Goal: Communication & Community: Answer question/provide support

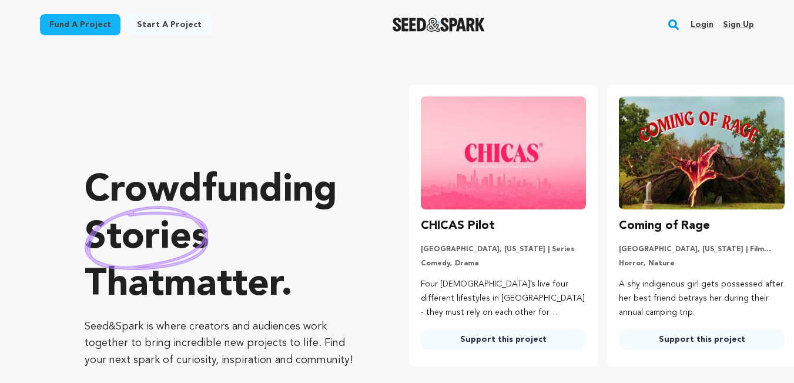
click at [700, 29] on link "Login" at bounding box center [701, 24] width 23 height 19
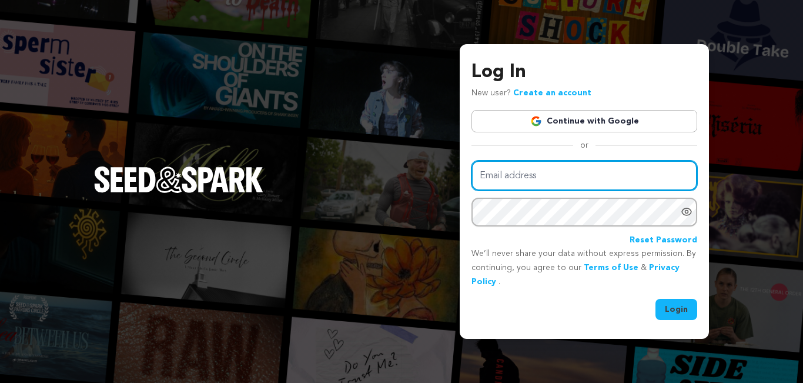
type input "[EMAIL_ADDRESS][DOMAIN_NAME]"
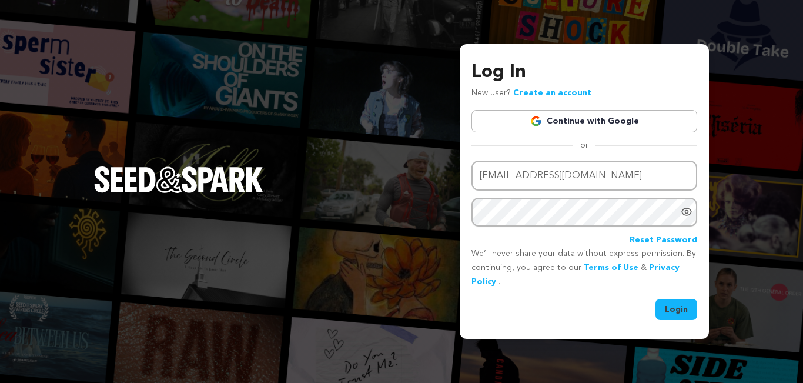
click at [666, 315] on button "Login" at bounding box center [676, 308] width 42 height 21
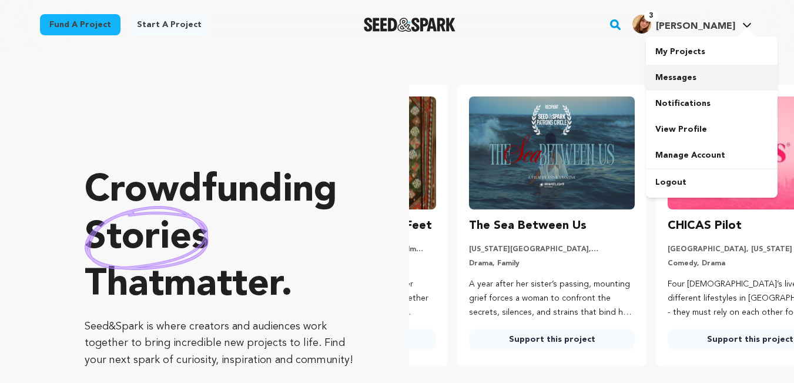
scroll to position [0, 208]
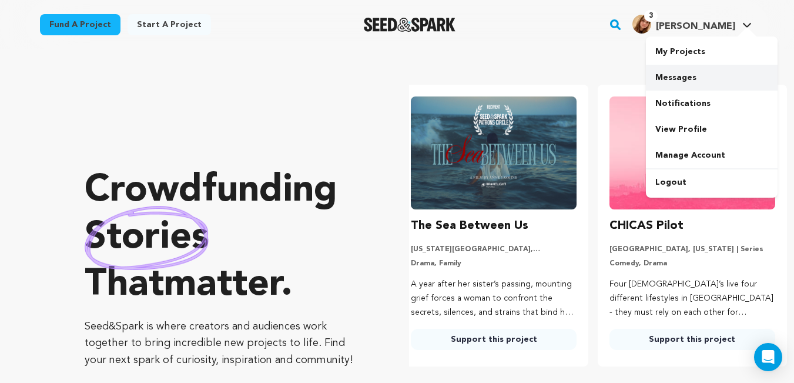
click at [705, 73] on link "Messages" at bounding box center [712, 78] width 132 height 26
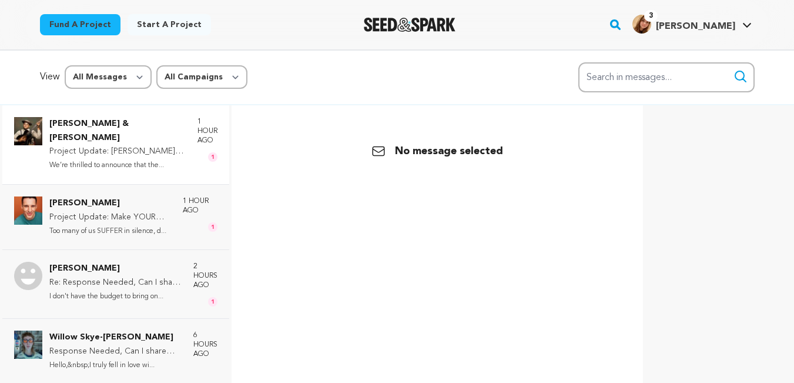
click at [120, 145] on p "Project Update: Cha Wa joins The Liza Jane Sessions!" at bounding box center [117, 152] width 136 height 14
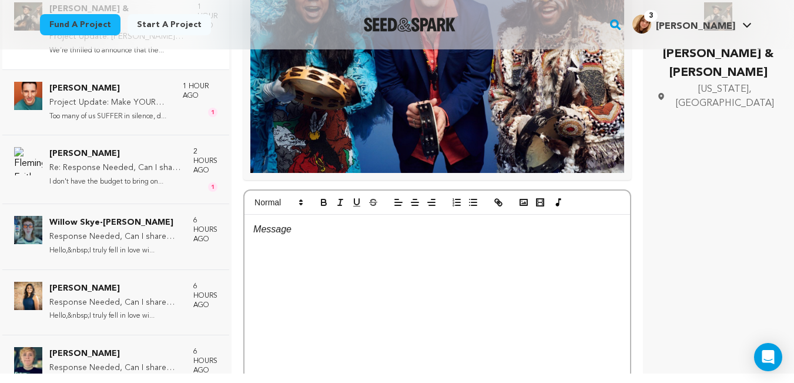
scroll to position [483, 0]
click at [434, 254] on div at bounding box center [436, 302] width 385 height 176
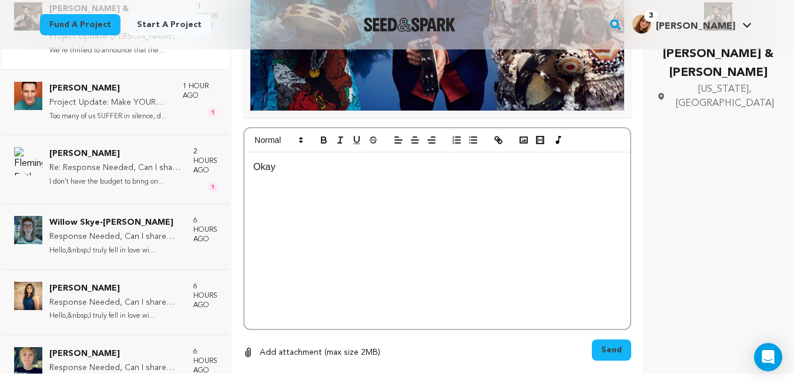
click at [601, 344] on span "Send" at bounding box center [611, 350] width 21 height 12
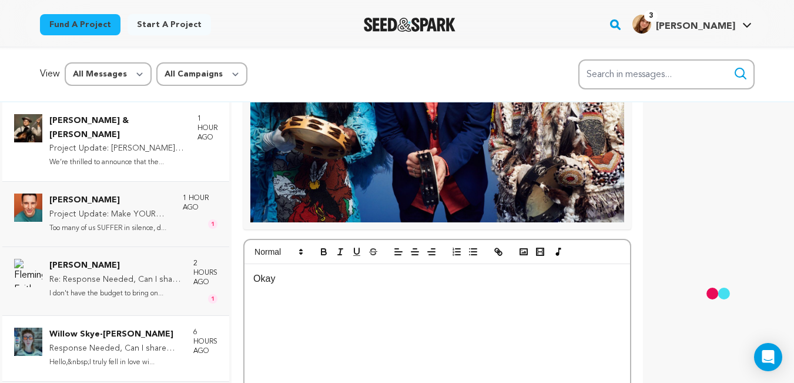
scroll to position [0, 0]
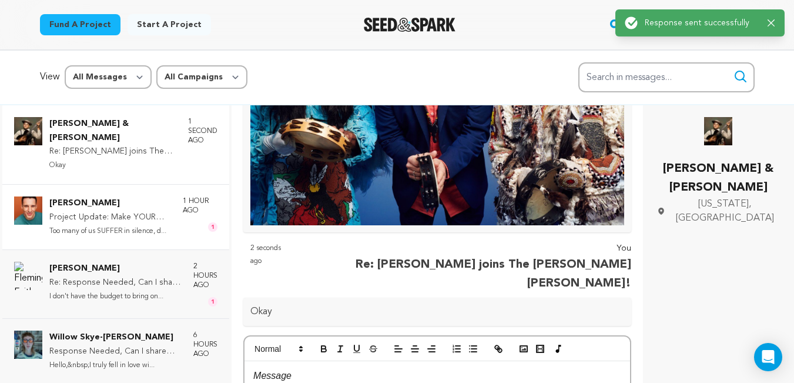
click at [137, 221] on p "Project Update: Make YOUR Voice Heard" at bounding box center [110, 217] width 122 height 14
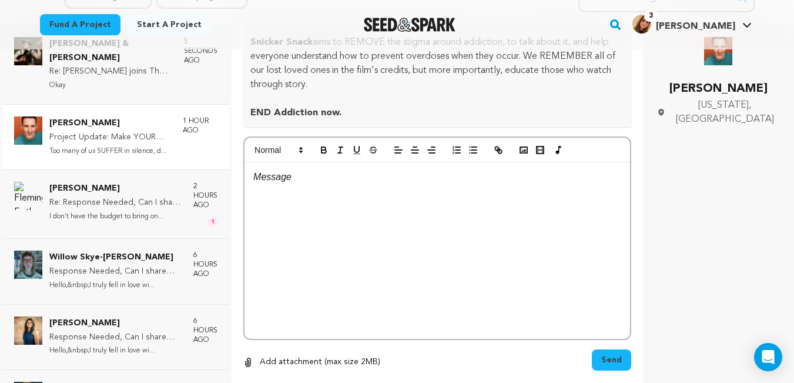
scroll to position [203, 0]
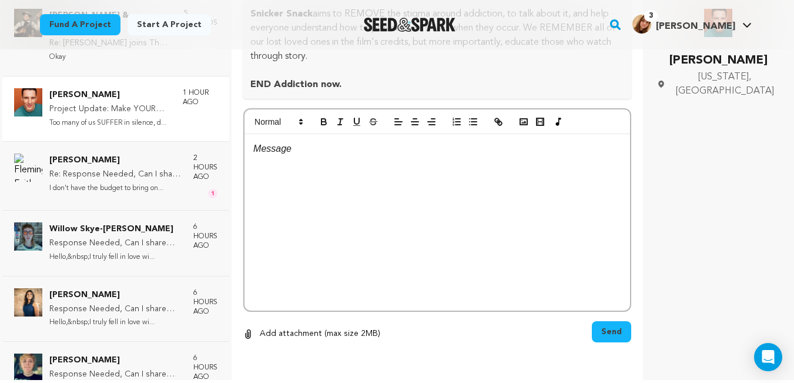
click at [159, 207] on div "Emily Cohen & Dan Gutstein Re: Cha Wa joins The Liza Jane Sessions! Okay 5 seco…" at bounding box center [116, 188] width 232 height 383
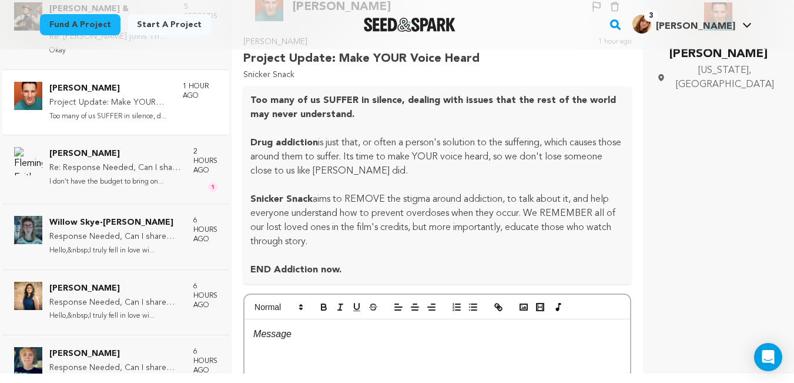
scroll to position [12, 0]
click at [110, 130] on div "Dan Salem Project Update: Make YOUR Voice Heard Too many of us SUFFER in silenc…" at bounding box center [115, 101] width 227 height 65
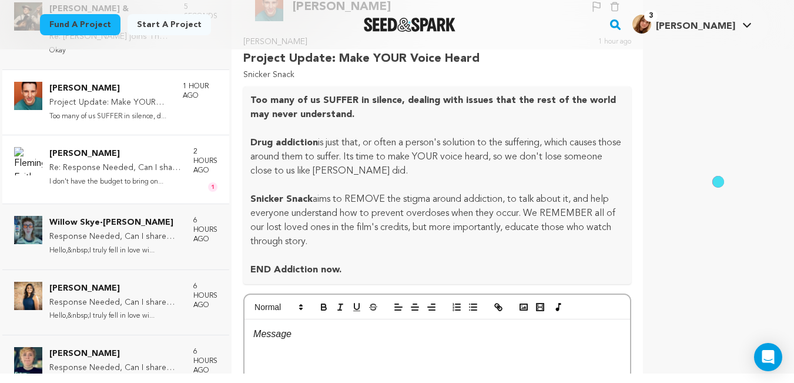
click at [113, 152] on p "Fleming Faith" at bounding box center [115, 154] width 132 height 14
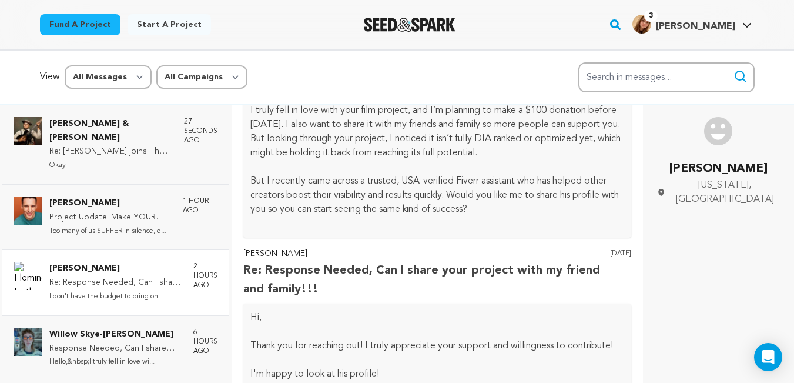
scroll to position [0, 0]
